Goal: Complete application form

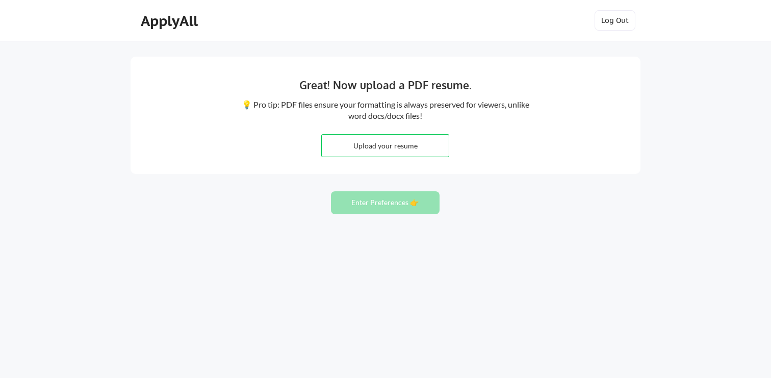
click at [388, 150] on input "file" at bounding box center [385, 146] width 127 height 22
click at [384, 147] on input "file" at bounding box center [385, 146] width 127 height 22
type input "C:\fakepath\MatthewPitt_Resume.pdf"
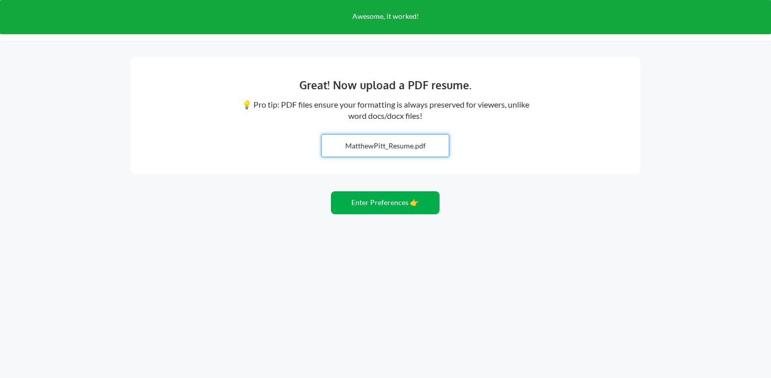
click at [417, 200] on button "Enter Preferences 👉" at bounding box center [385, 202] width 109 height 23
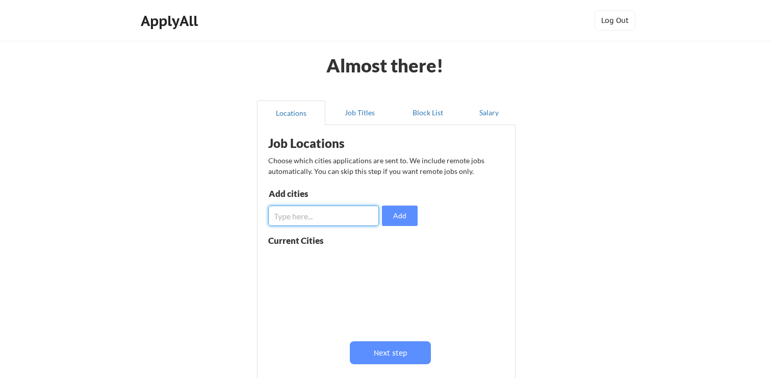
click at [334, 217] on input "input" at bounding box center [323, 215] width 111 height 20
type input "remote"
click at [407, 211] on button "Add" at bounding box center [400, 215] width 36 height 20
click at [350, 220] on input "input" at bounding box center [323, 215] width 111 height 20
type input "[GEOGRAPHIC_DATA]"
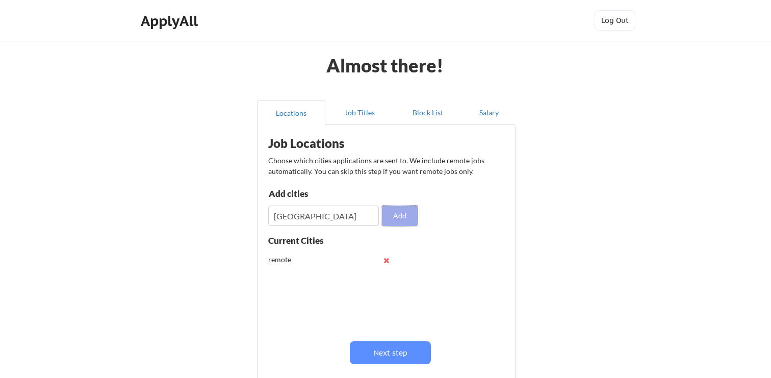
click at [413, 217] on button "Add" at bounding box center [400, 215] width 36 height 20
click at [364, 111] on button "Job Titles" at bounding box center [359, 112] width 68 height 24
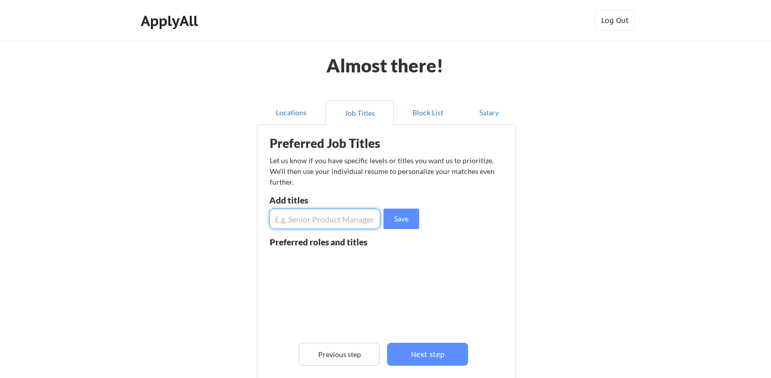
click at [325, 214] on input "input" at bounding box center [324, 218] width 111 height 20
type input "director of sales"
click at [404, 219] on button "Save" at bounding box center [401, 218] width 36 height 20
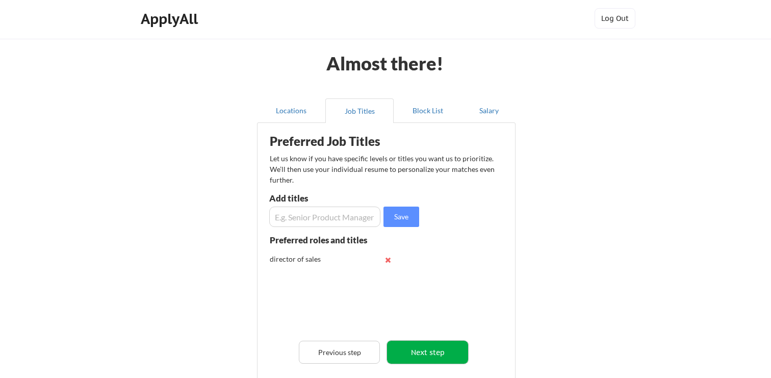
click at [422, 345] on button "Next step" at bounding box center [427, 352] width 81 height 23
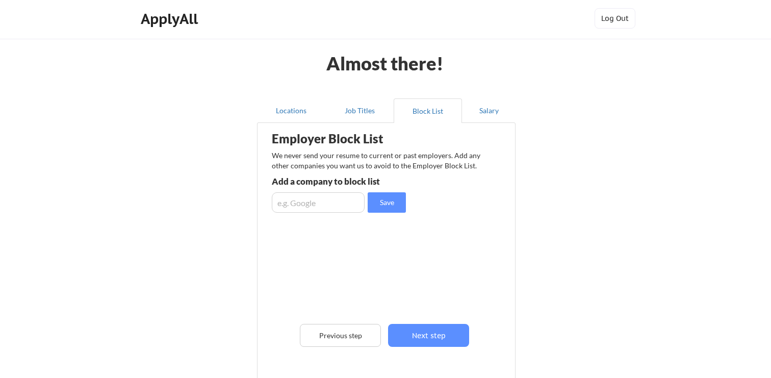
click at [329, 202] on input "input" at bounding box center [318, 202] width 93 height 20
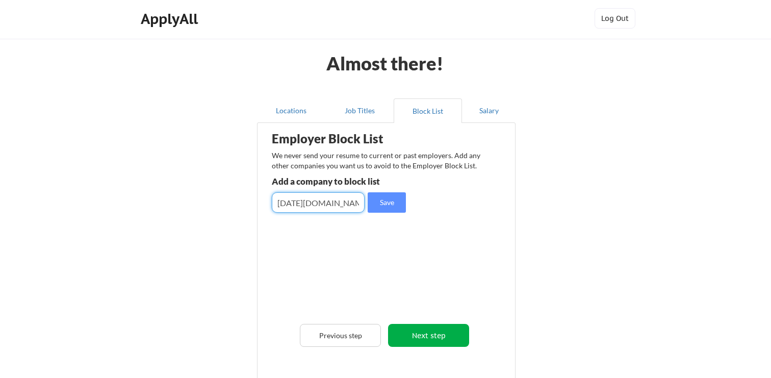
type input "[DATE][DOMAIN_NAME]"
click at [423, 332] on button "Next step" at bounding box center [428, 335] width 81 height 23
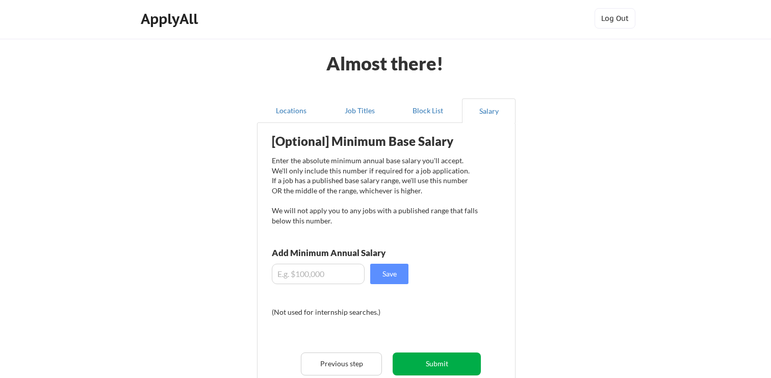
click at [448, 360] on button "Submit" at bounding box center [437, 363] width 88 height 23
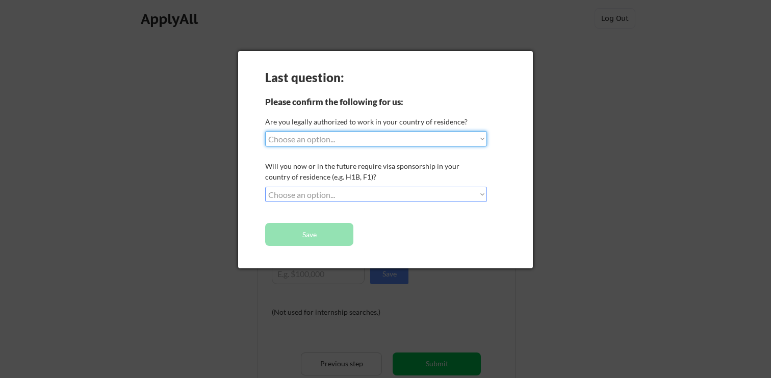
click at [455, 141] on select "Choose an option... Yes, I am a [DEMOGRAPHIC_DATA] Citizen Yes, I am a [DEMOGRA…" at bounding box center [376, 138] width 222 height 15
select select ""yes__i_am_a_us_[DEMOGRAPHIC_DATA]""
click at [265, 131] on select "Choose an option... Yes, I am a [DEMOGRAPHIC_DATA] Citizen Yes, I am a [DEMOGRA…" at bounding box center [376, 138] width 222 height 15
click at [406, 193] on select "Choose an option... No, I will not need sponsorship Yes, I will need sponsorship" at bounding box center [376, 194] width 222 height 15
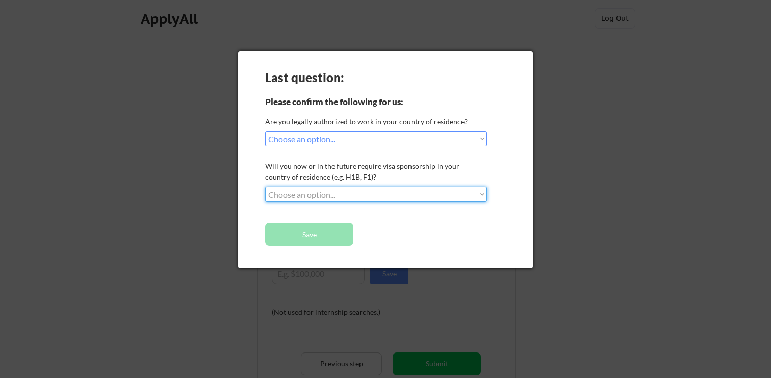
select select ""no__i_will_not_need_sponsorship""
click at [265, 187] on select "Choose an option... No, I will not need sponsorship Yes, I will need sponsorship" at bounding box center [376, 194] width 222 height 15
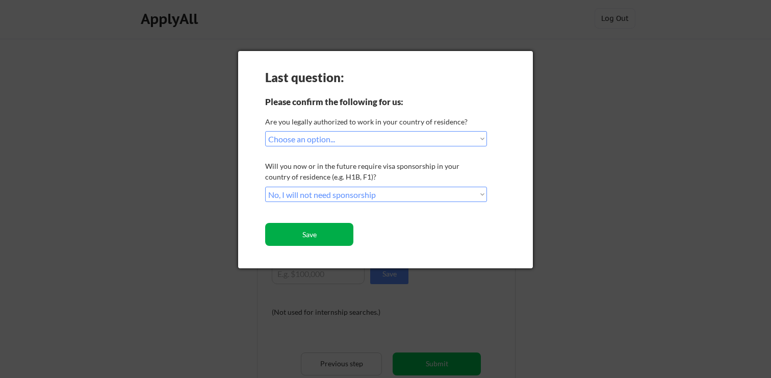
click at [342, 231] on button "Save" at bounding box center [309, 234] width 88 height 23
